Goal: Information Seeking & Learning: Learn about a topic

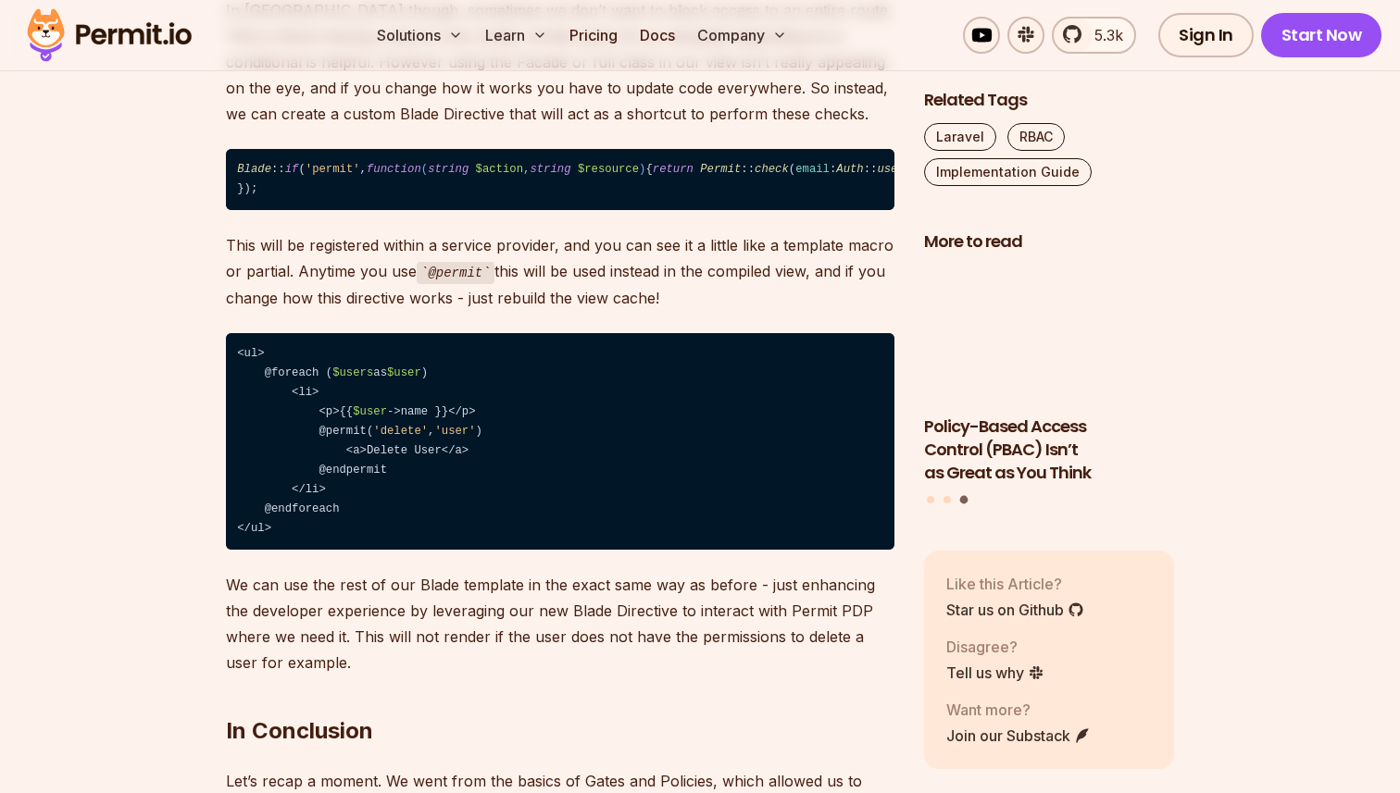
scroll to position [7220, 0]
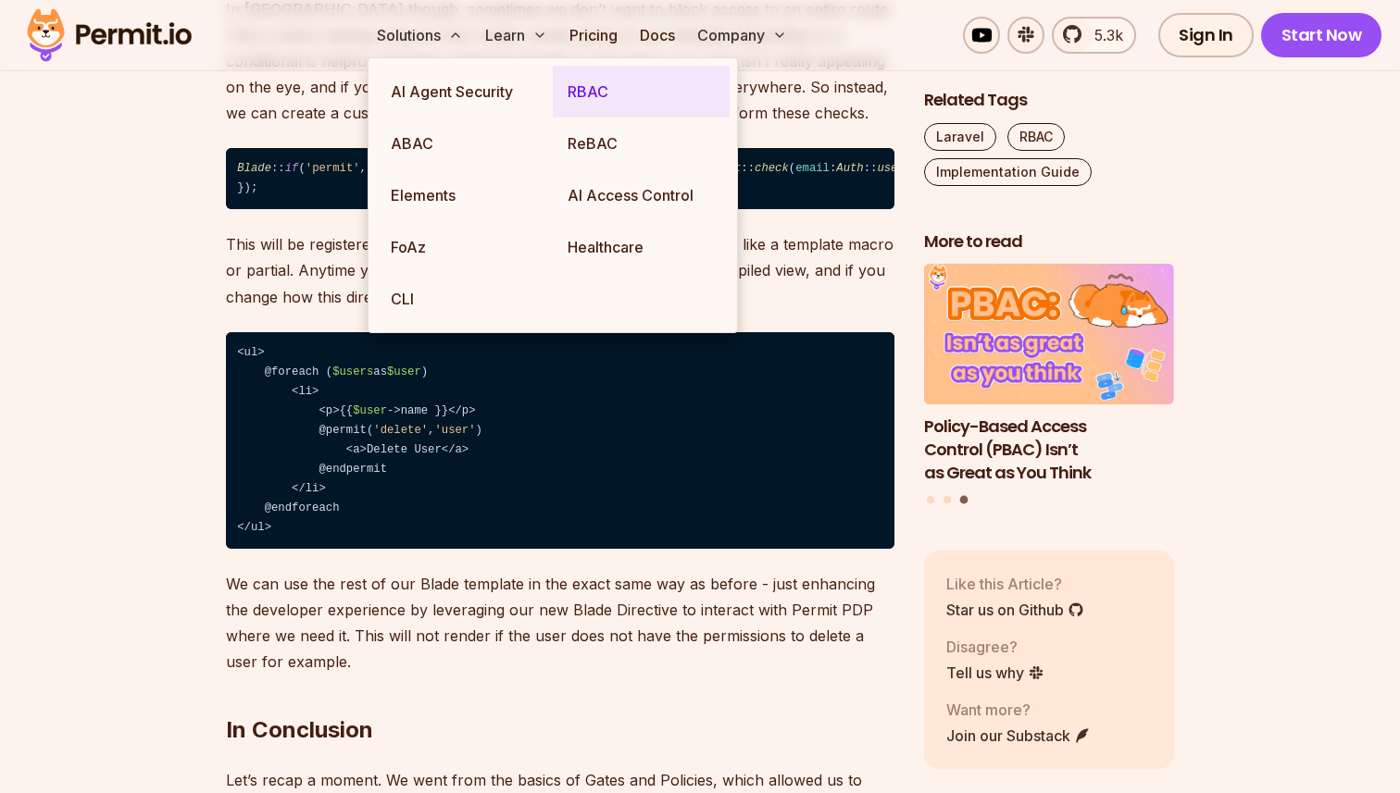
click at [593, 78] on link "RBAC" at bounding box center [641, 92] width 177 height 52
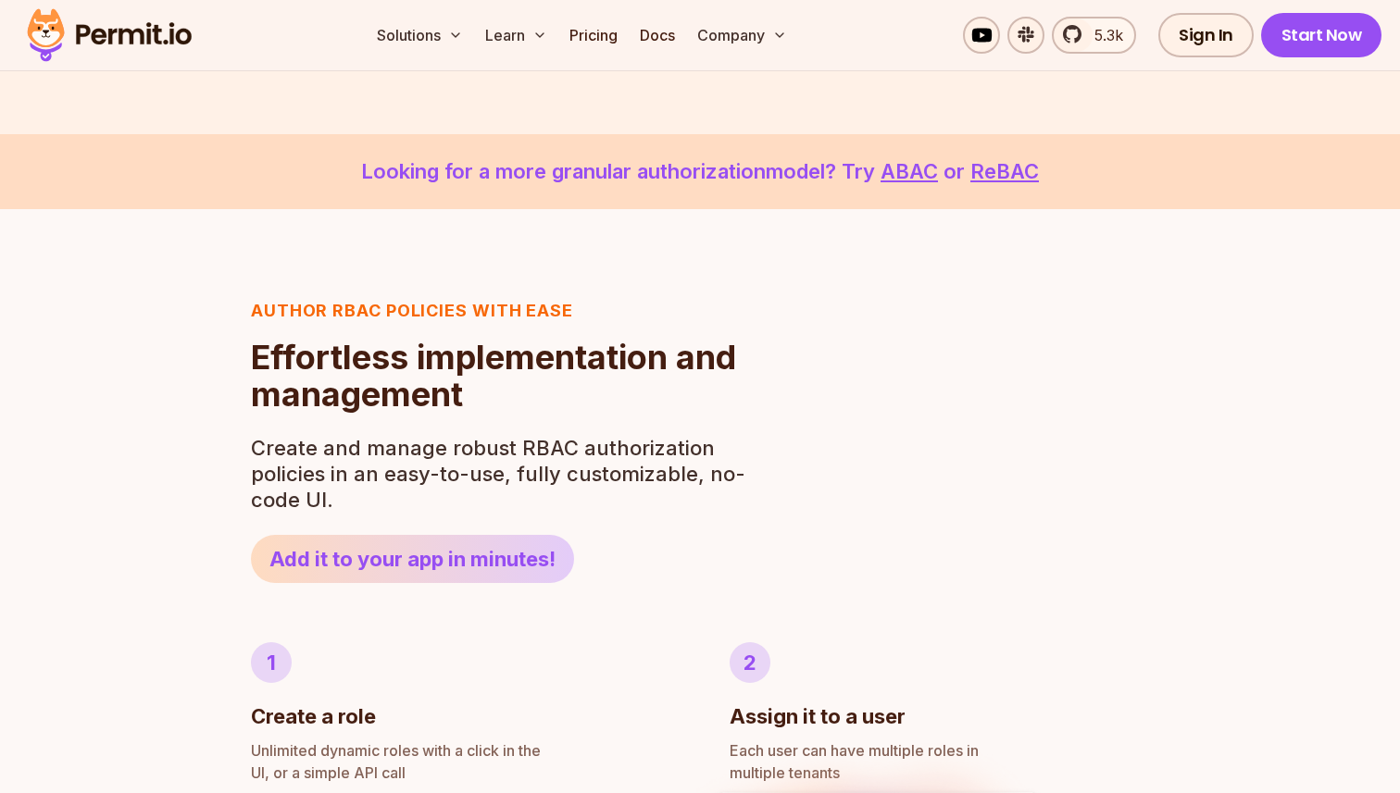
scroll to position [564, 0]
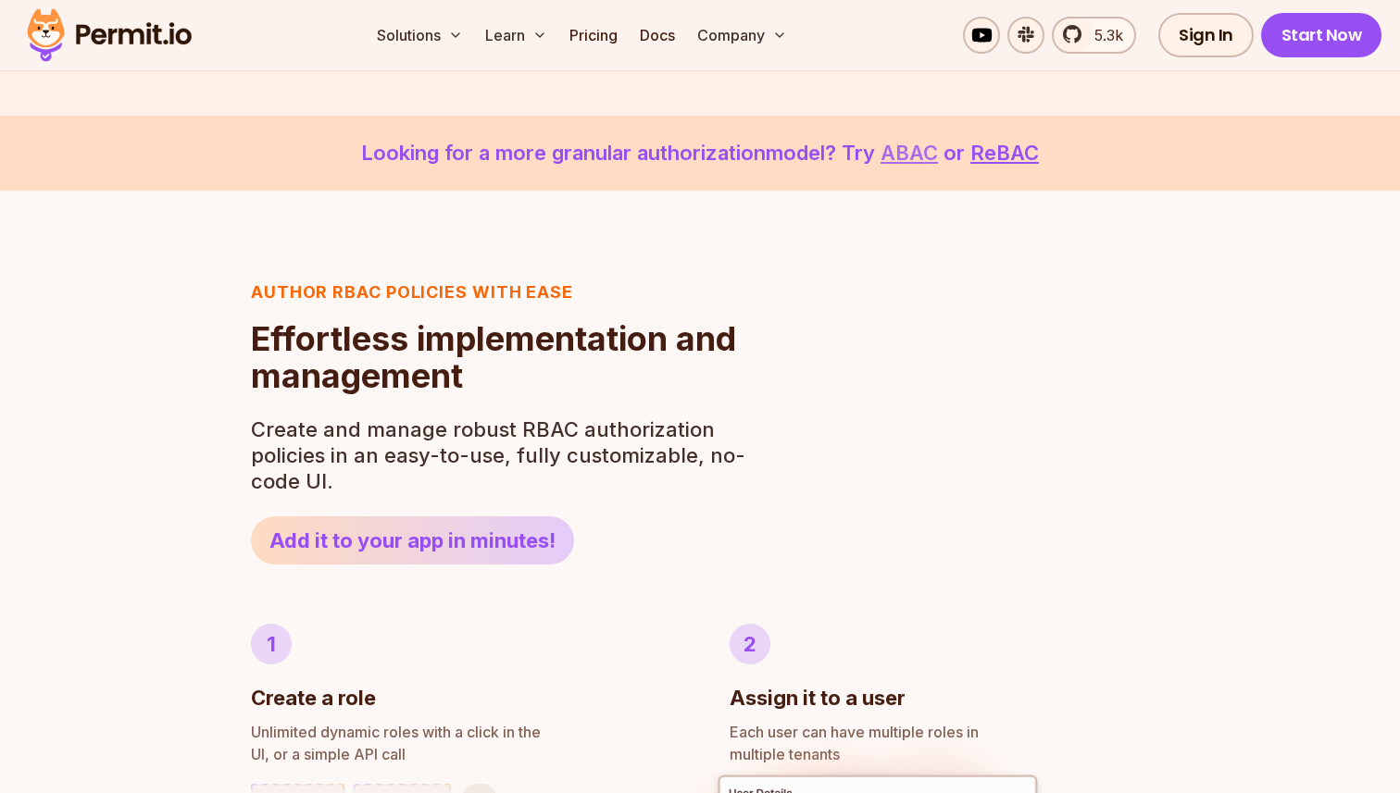
click at [891, 164] on link "ABAC" at bounding box center [908, 153] width 57 height 24
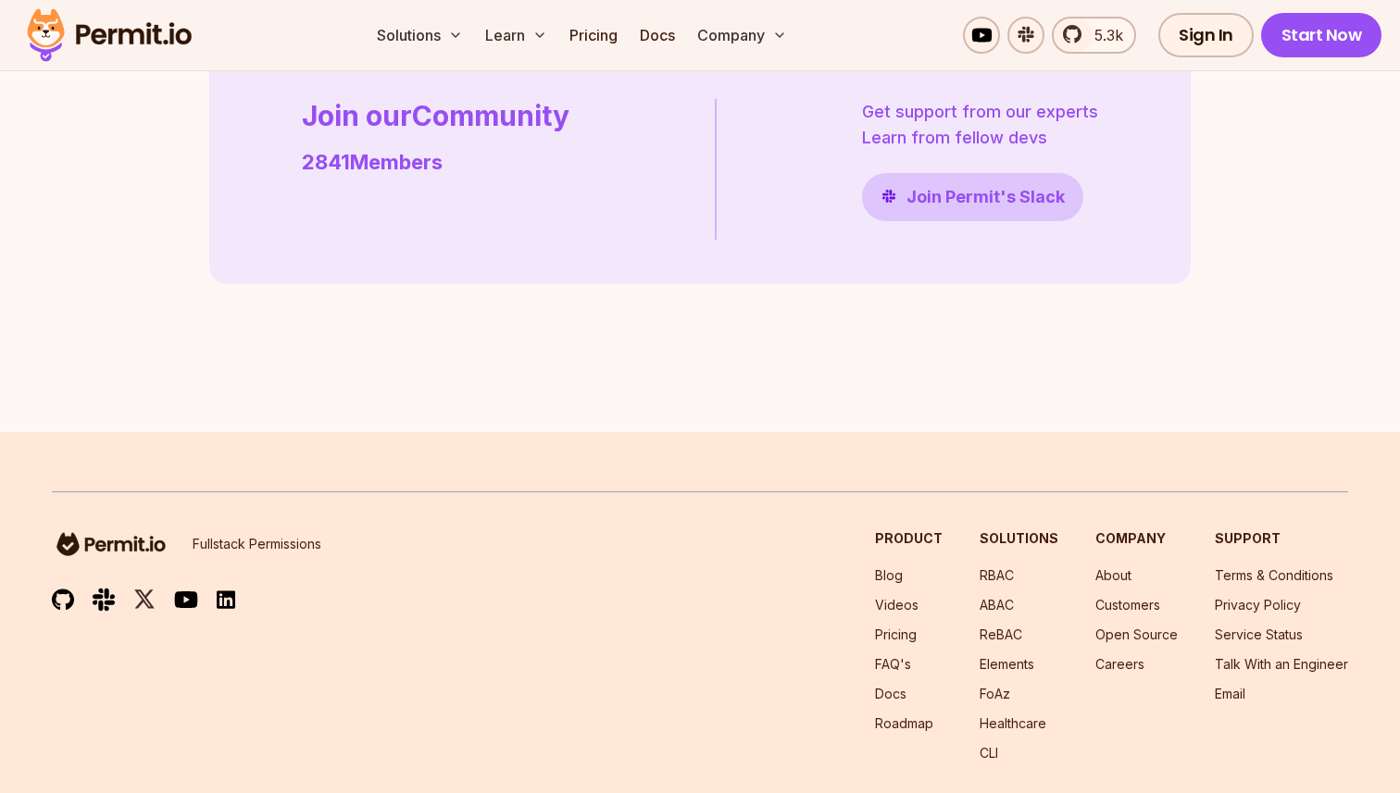
scroll to position [4998, 0]
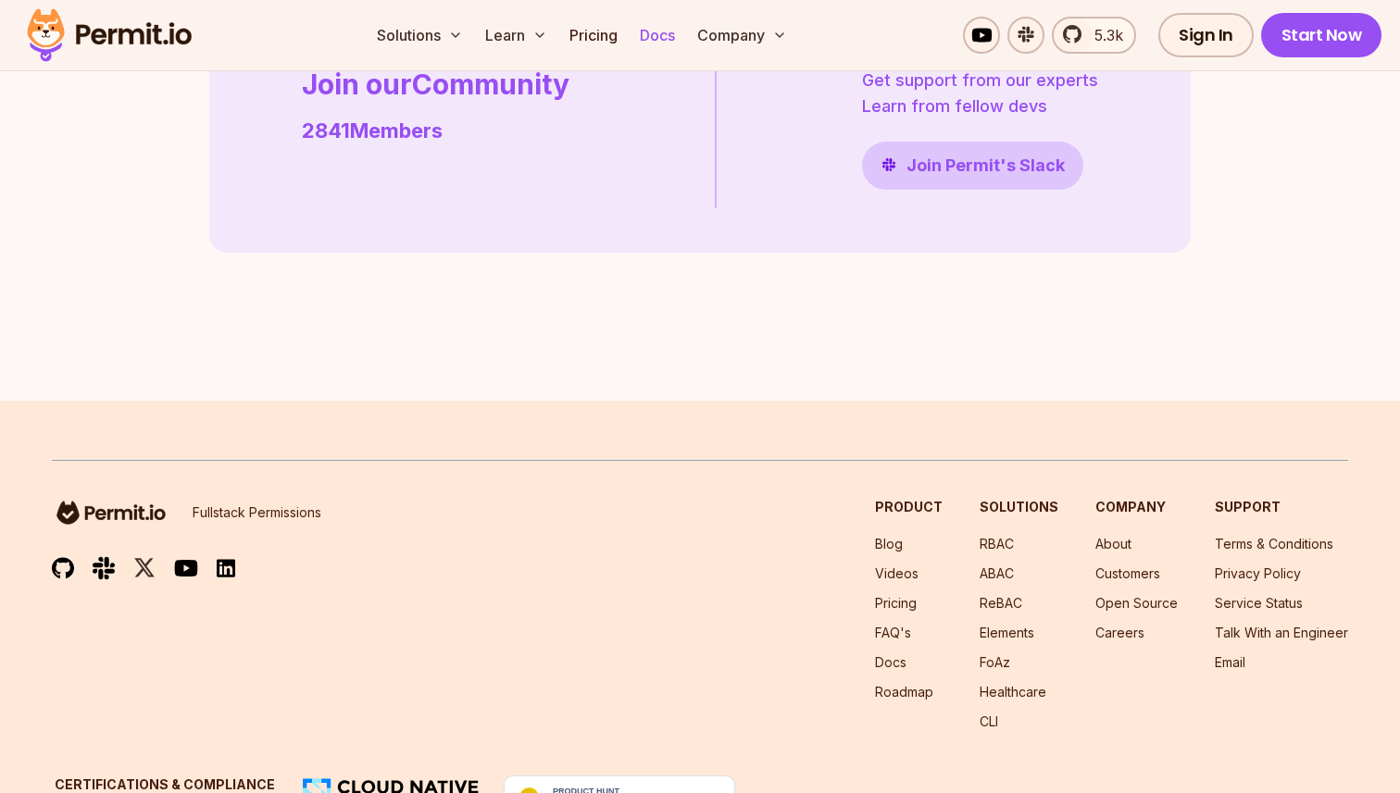
click at [667, 36] on link "Docs" at bounding box center [657, 35] width 50 height 37
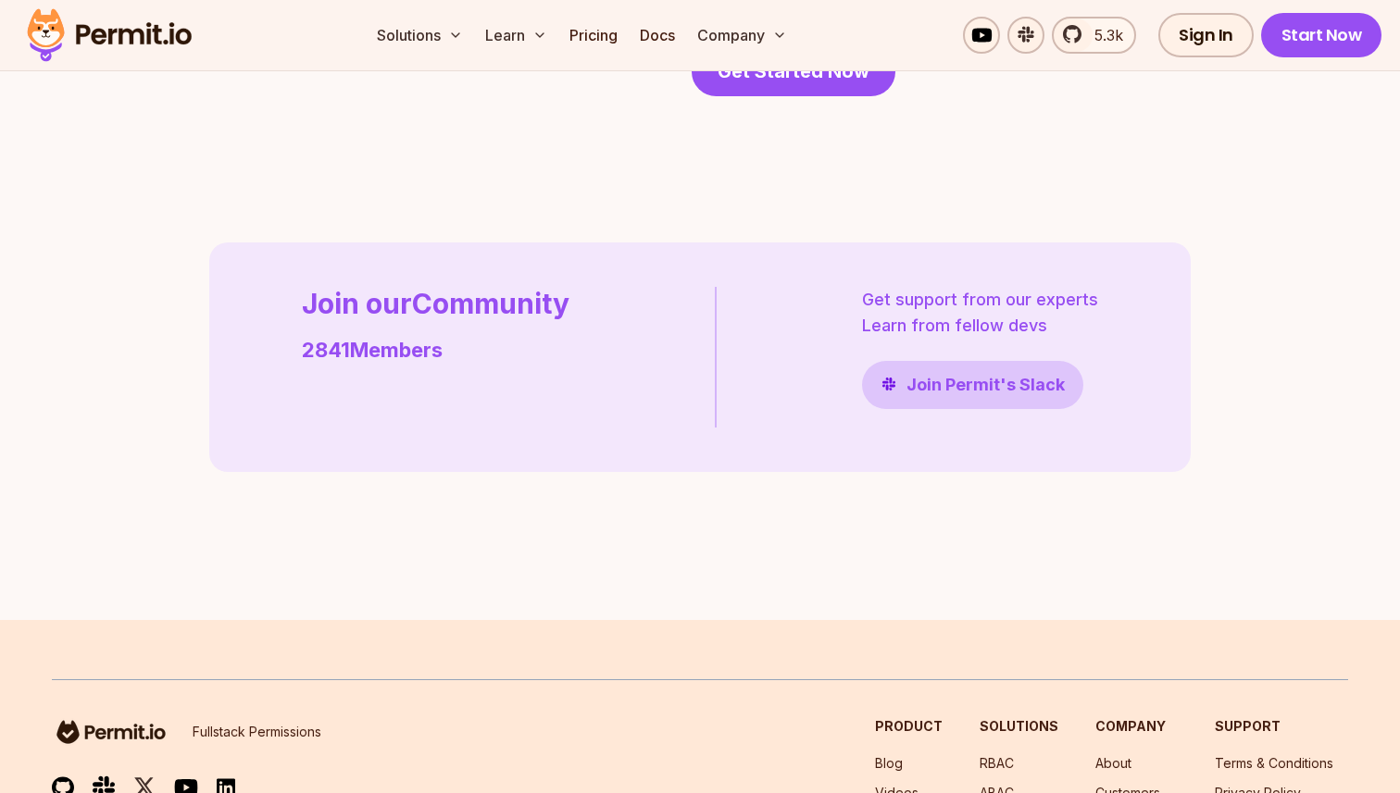
scroll to position [4648, 0]
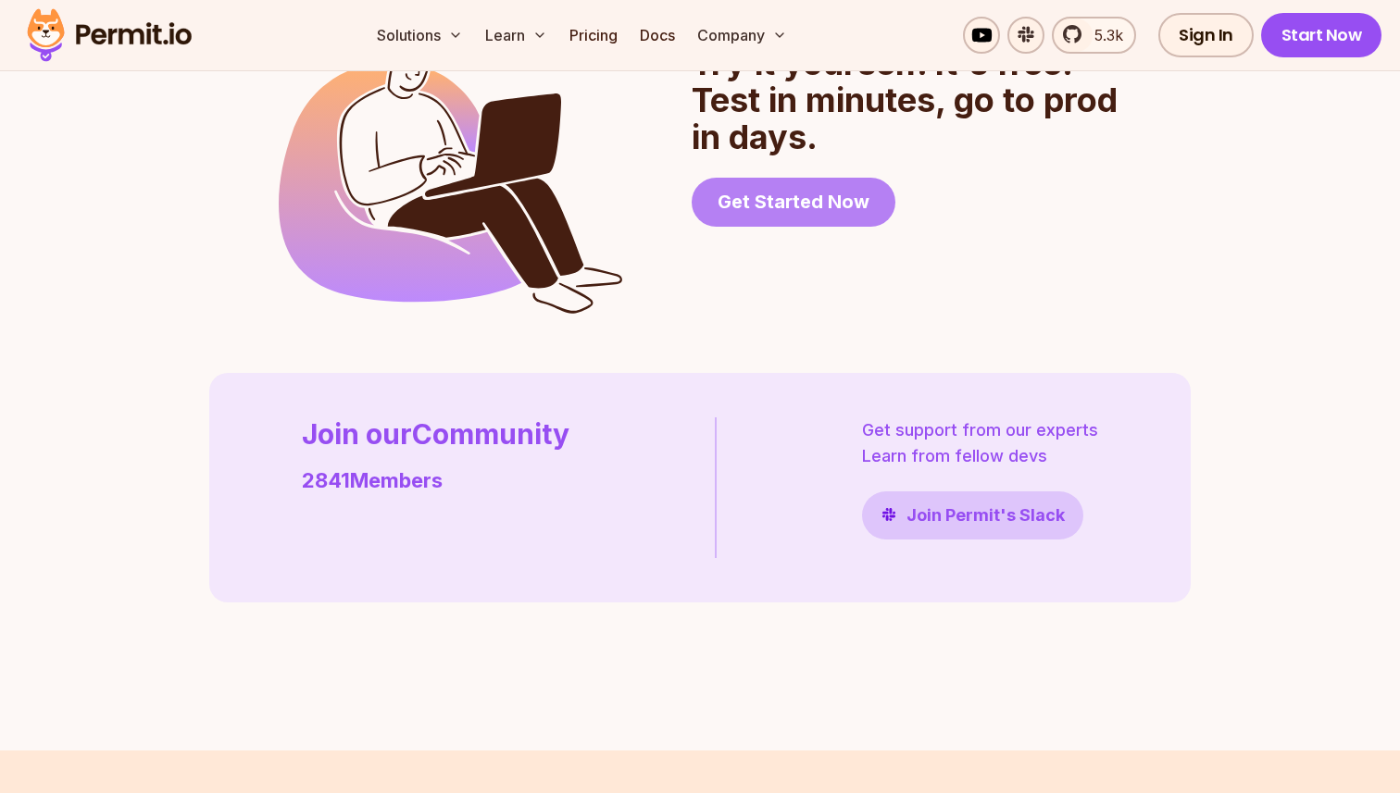
click at [728, 215] on span "Get Started Now" at bounding box center [793, 202] width 152 height 26
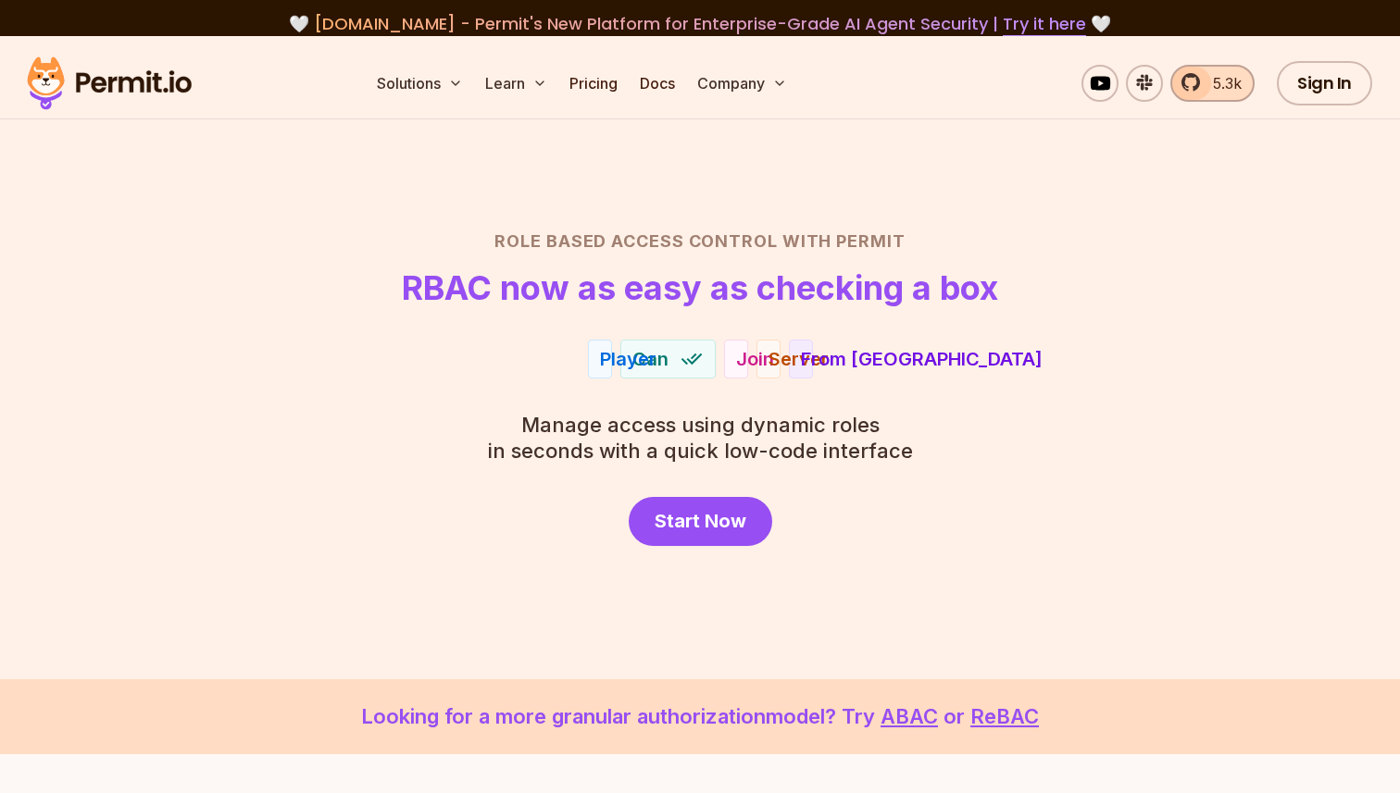
click at [1218, 75] on span "5.3k" at bounding box center [1222, 83] width 40 height 22
